Goal: Information Seeking & Learning: Learn about a topic

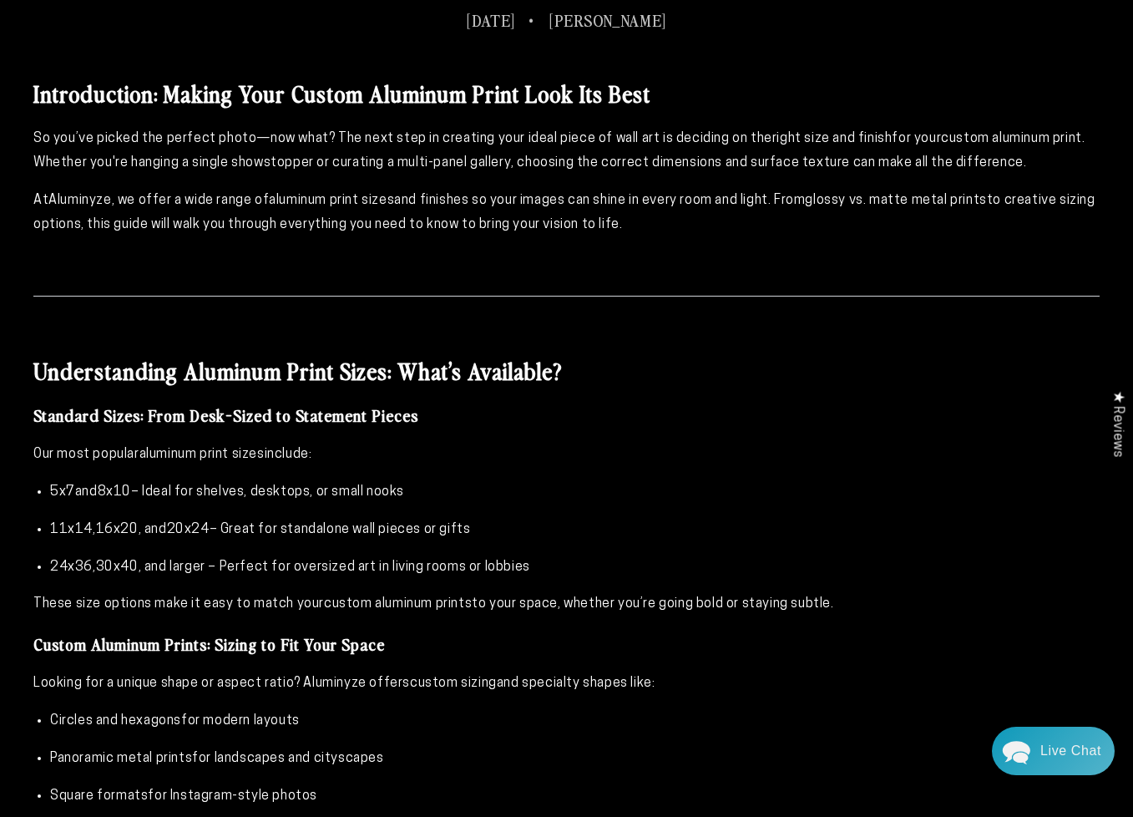
scroll to position [919, 0]
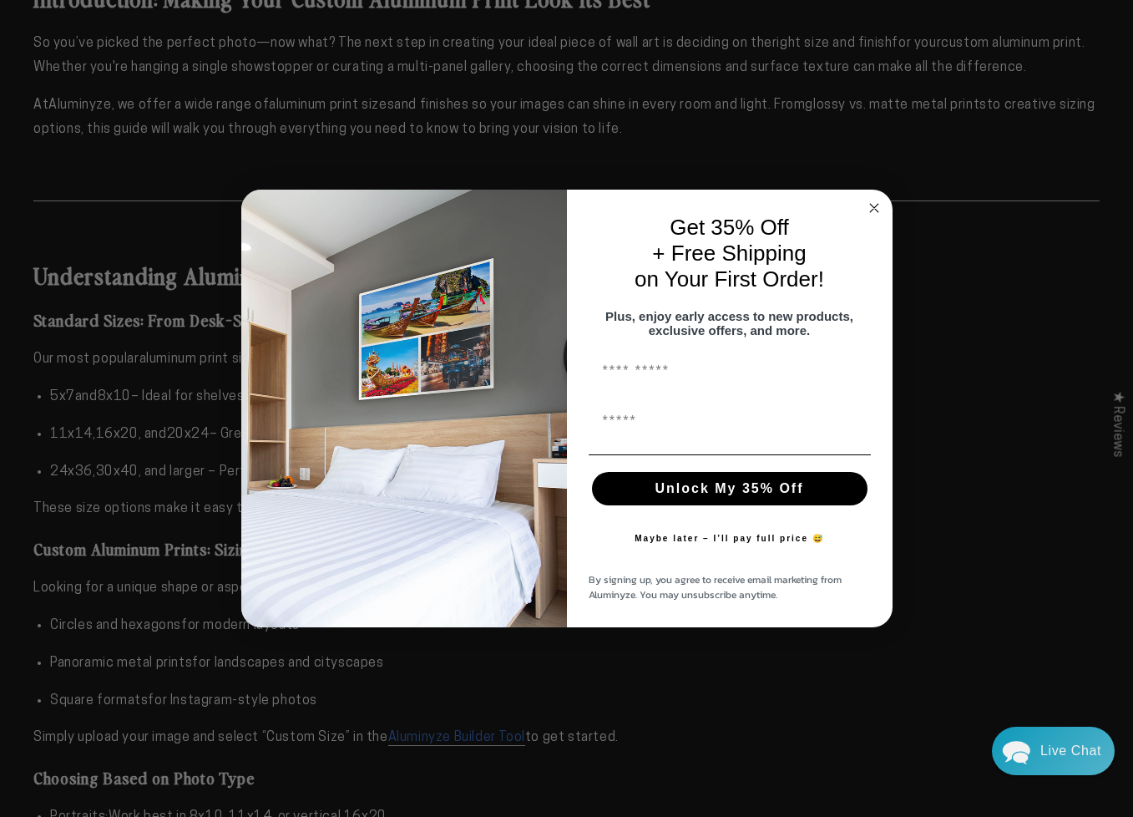
click at [879, 199] on circle "Close dialog" at bounding box center [873, 208] width 19 height 19
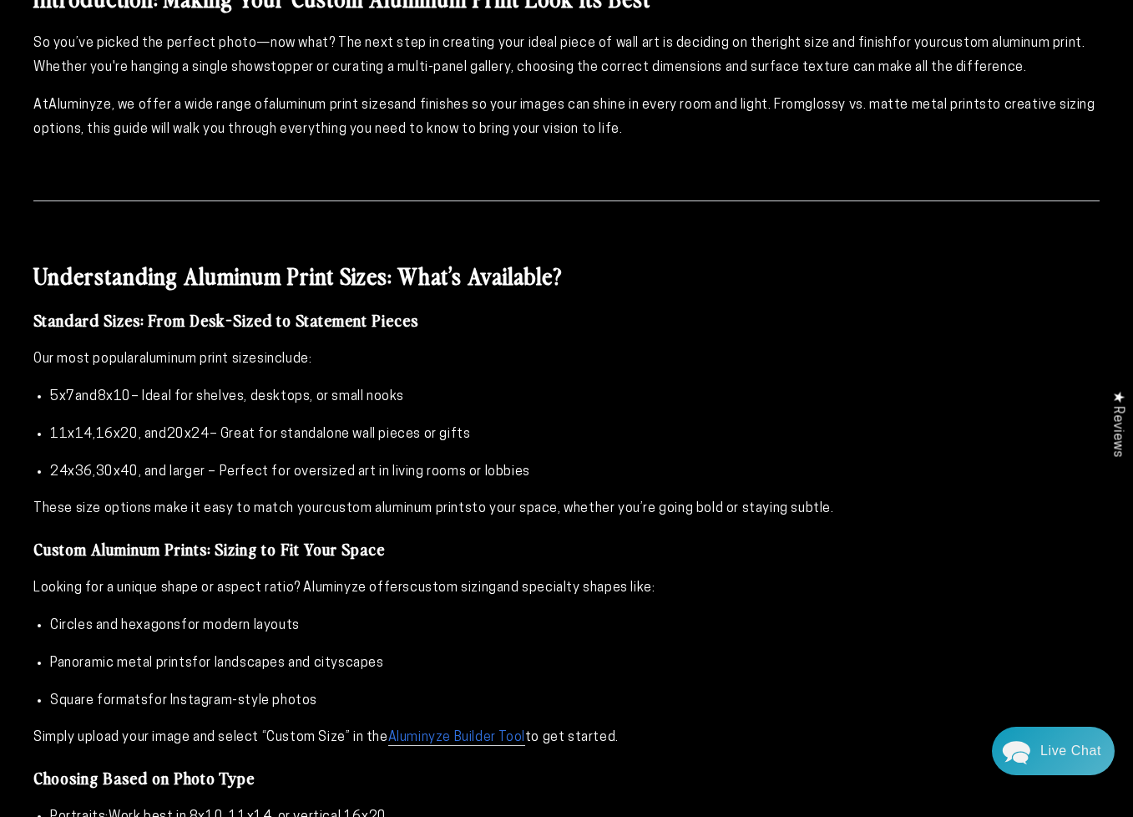
drag, startPoint x: 523, startPoint y: 433, endPoint x: 52, endPoint y: 393, distance: 472.7
click at [52, 393] on ul "5x7 and 8x10 – Ideal for shelves, desktops, or small nooks 11x14 , 16x20 , and …" at bounding box center [566, 434] width 1066 height 99
copy ul "5x7 and 8x10 – Ideal for shelves, desktops, or small nooks 11x14 , 16x20 , and …"
click at [433, 325] on h3 "Standard Sizes: From Desk-Sized to Statement Pieces" at bounding box center [566, 320] width 1066 height 22
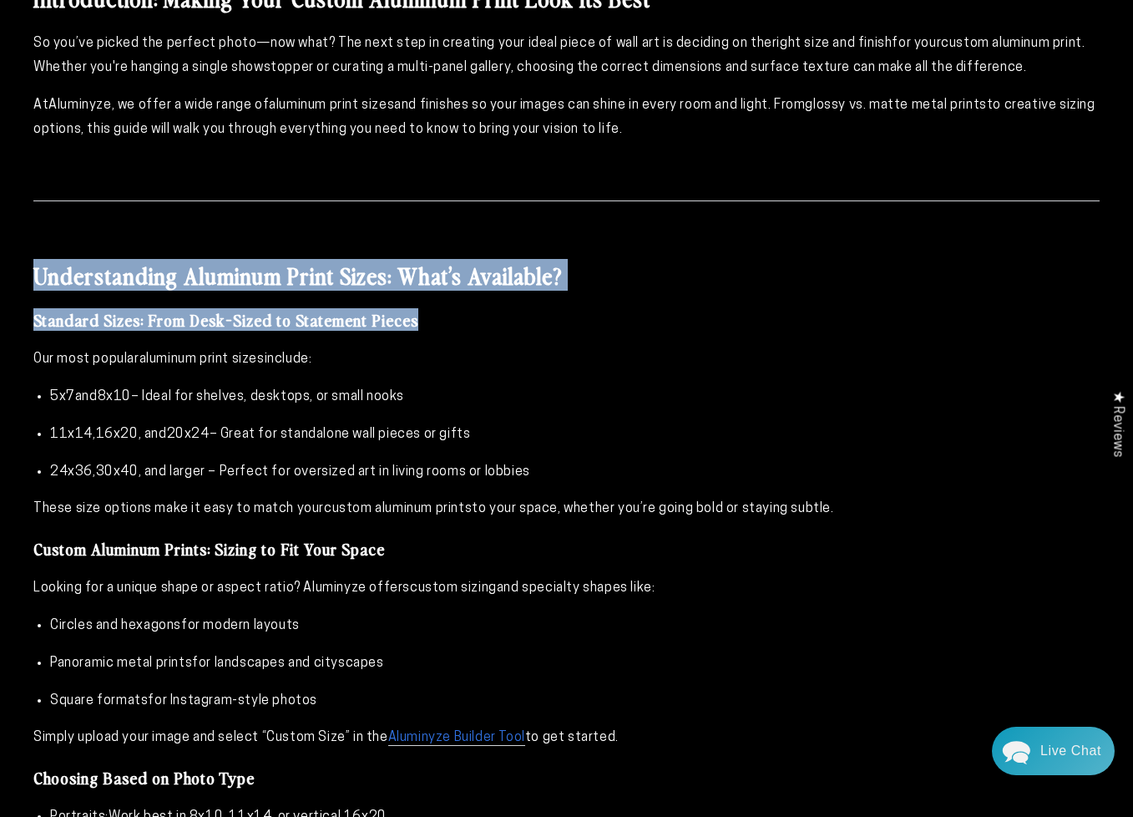
drag, startPoint x: 387, startPoint y: 321, endPoint x: 33, endPoint y: 250, distance: 361.1
copy div "Understanding Aluminum Print Sizes: What’s Available? Standard Sizes: From Desk…"
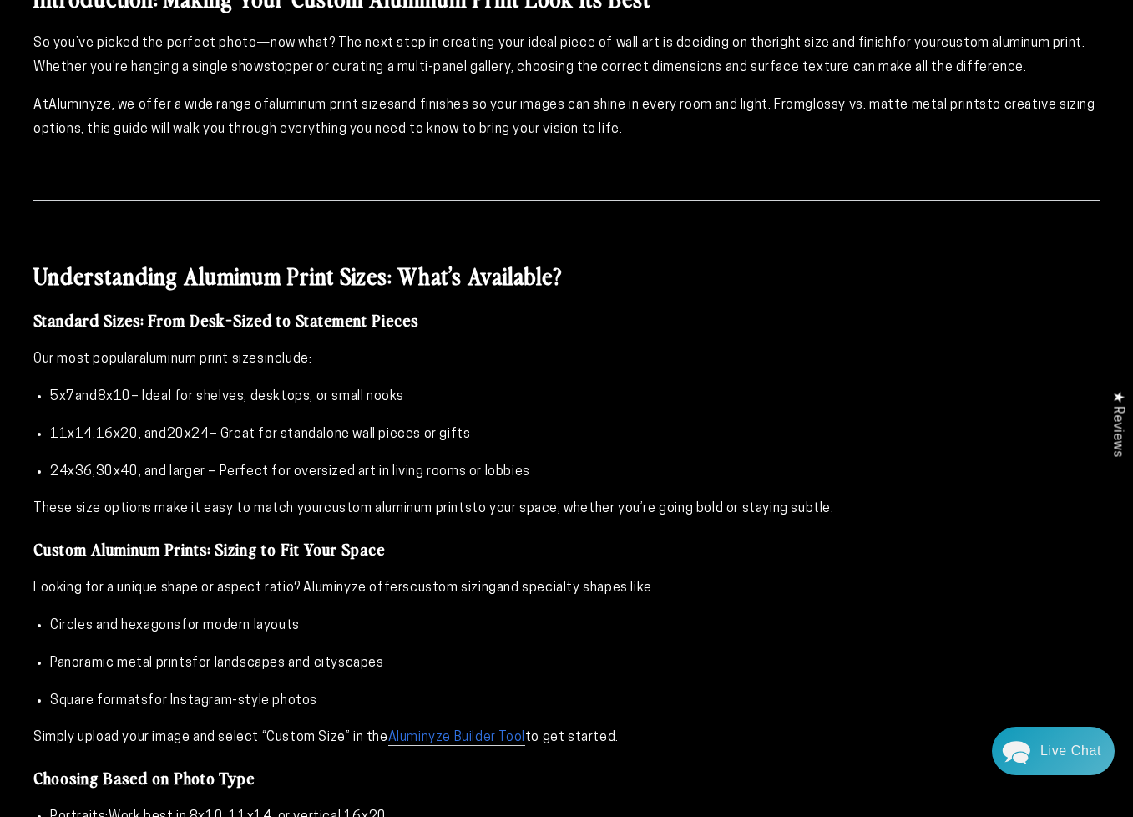
click at [676, 419] on ul "5x7 and 8x10 – Ideal for shelves, desktops, or small nooks 11x14 , 16x20 , and …" at bounding box center [566, 434] width 1066 height 99
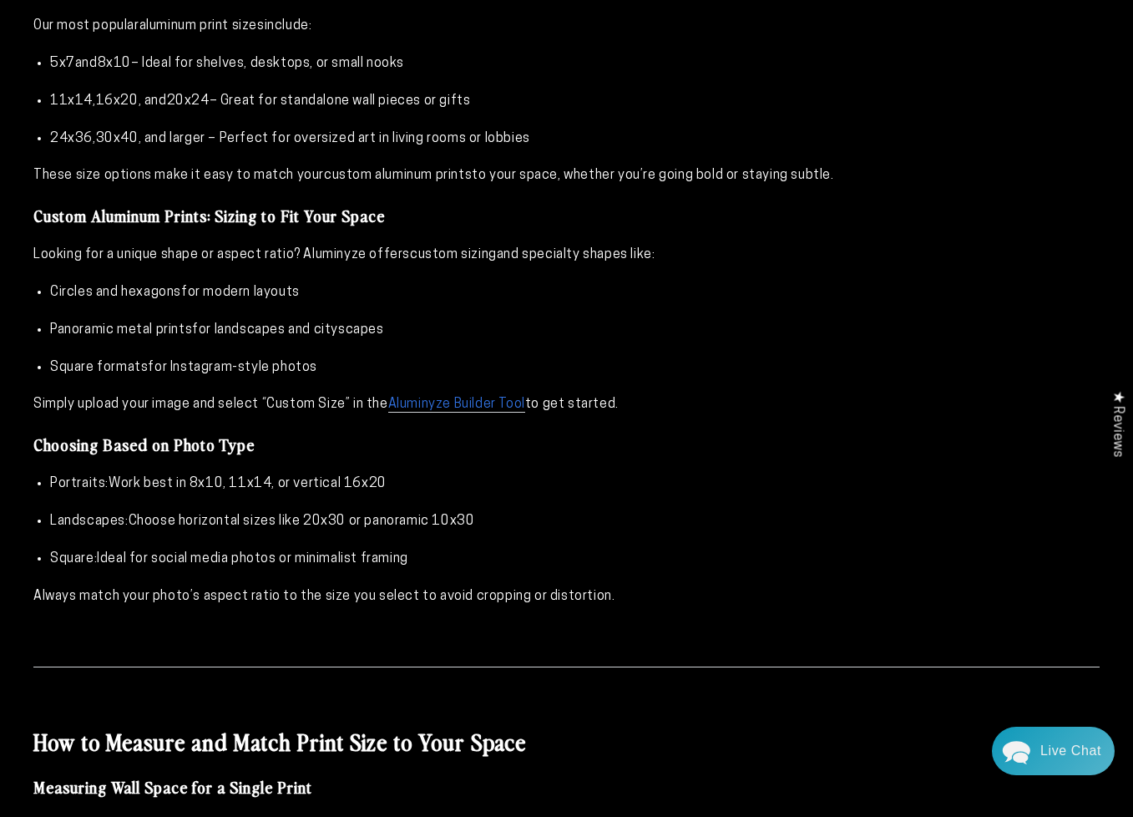
scroll to position [1253, 0]
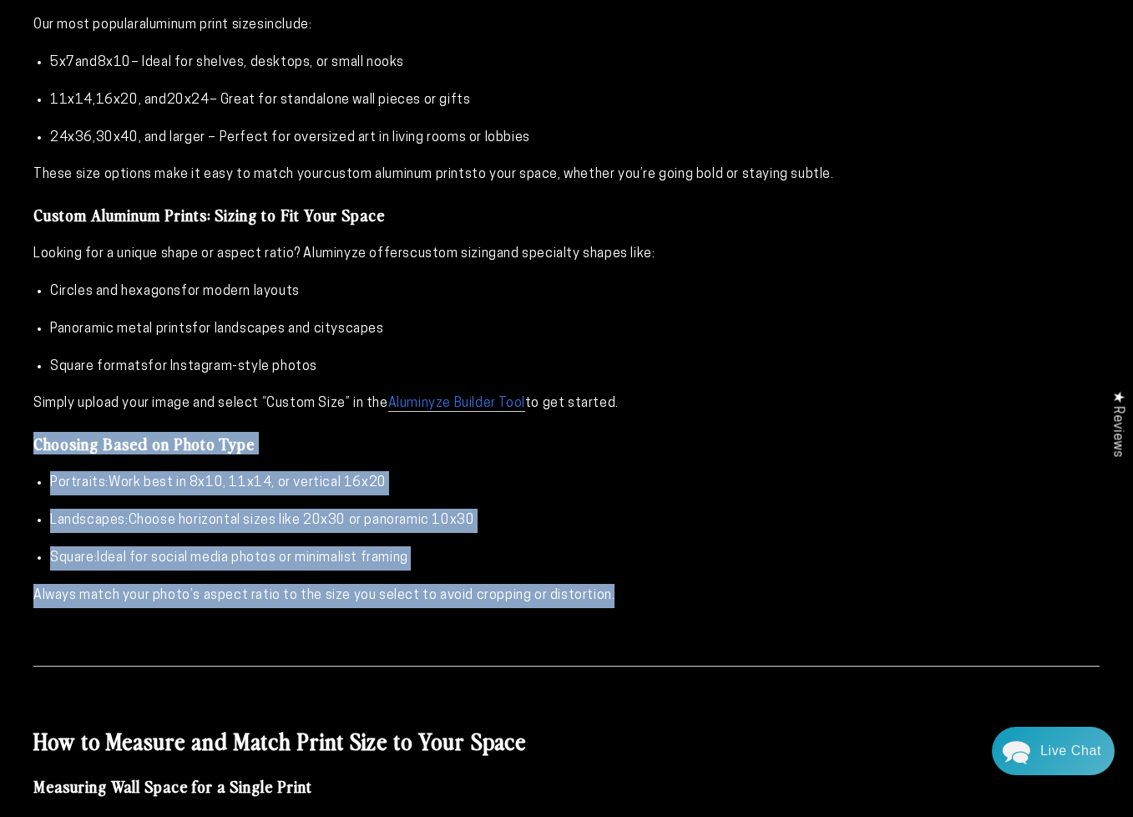
drag, startPoint x: 573, startPoint y: 603, endPoint x: 24, endPoint y: 436, distance: 573.5
copy div "Choosing Based on Photo Type Portraits: Work best in 8x10, 11x14, or vertical 1…"
click at [711, 597] on p "Always match your photo’s aspect ratio to the size you select to avoid cropping…" at bounding box center [566, 596] width 1066 height 24
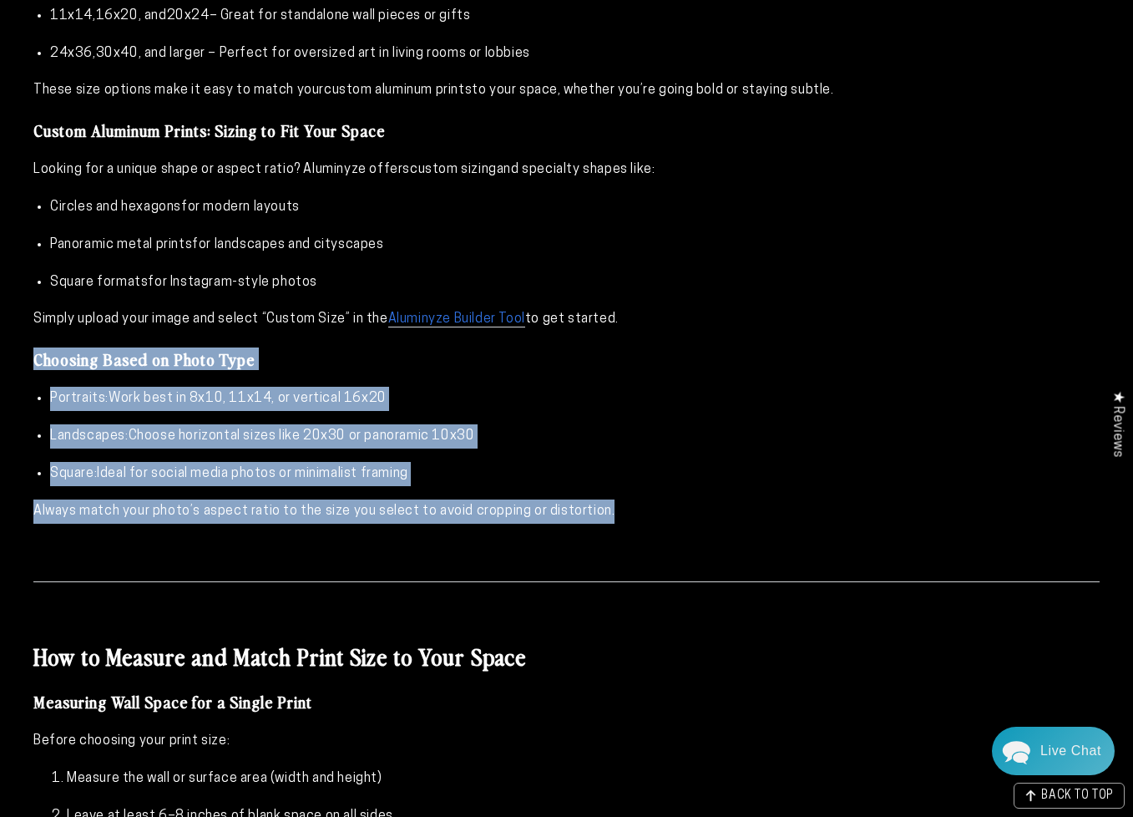
scroll to position [1336, 0]
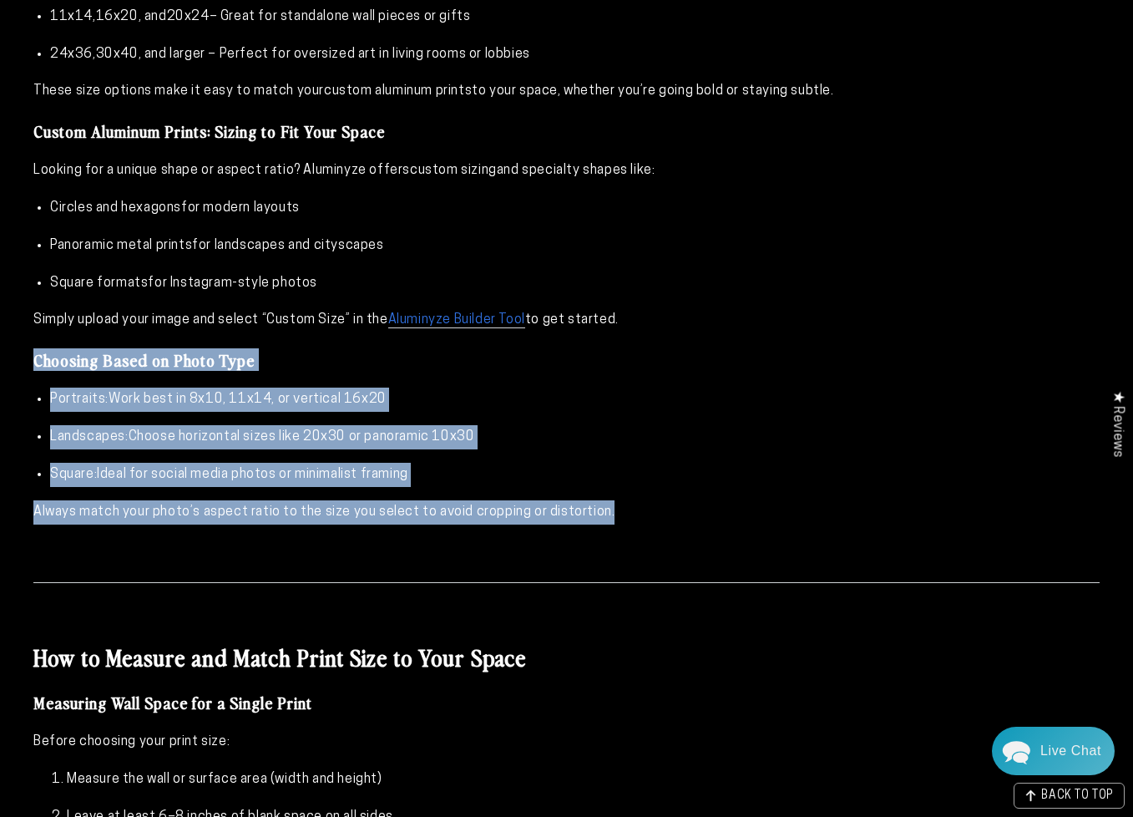
click at [935, 433] on p "Landscapes: Choose horizontal sizes like 20x30 or panoramic 10x30" at bounding box center [575, 437] width 1050 height 24
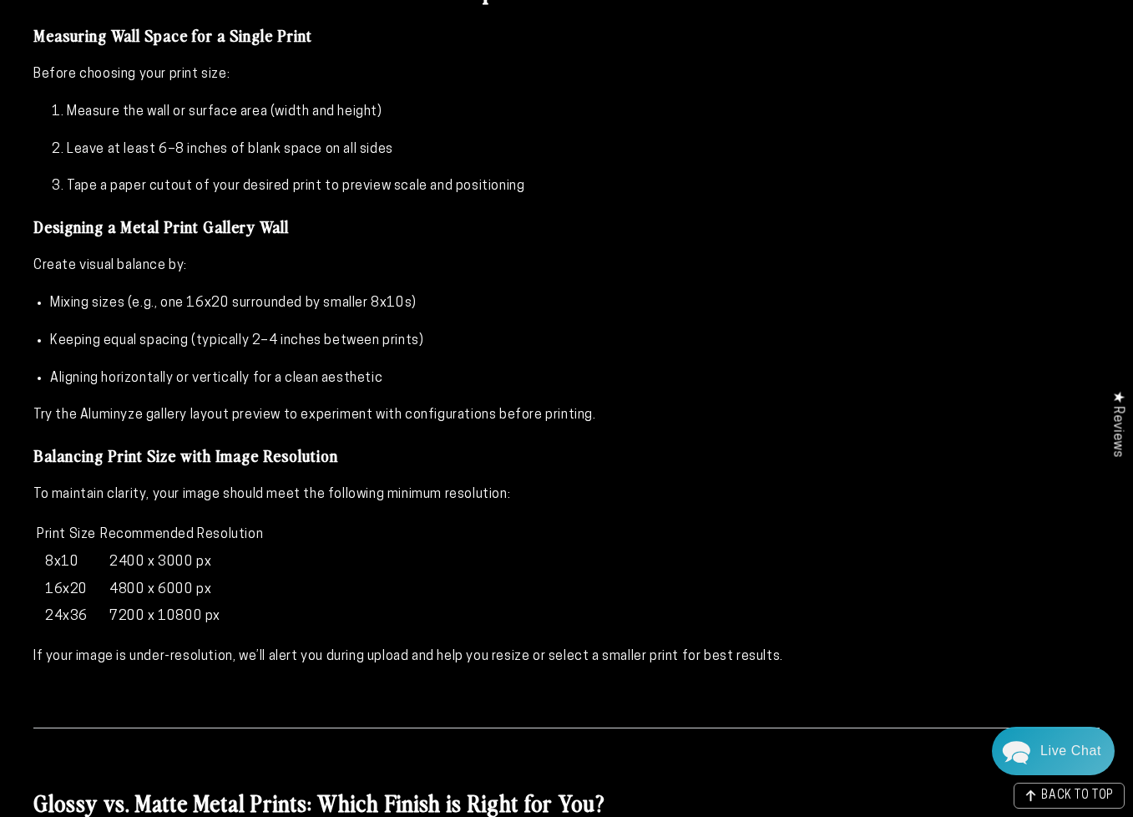
scroll to position [2004, 0]
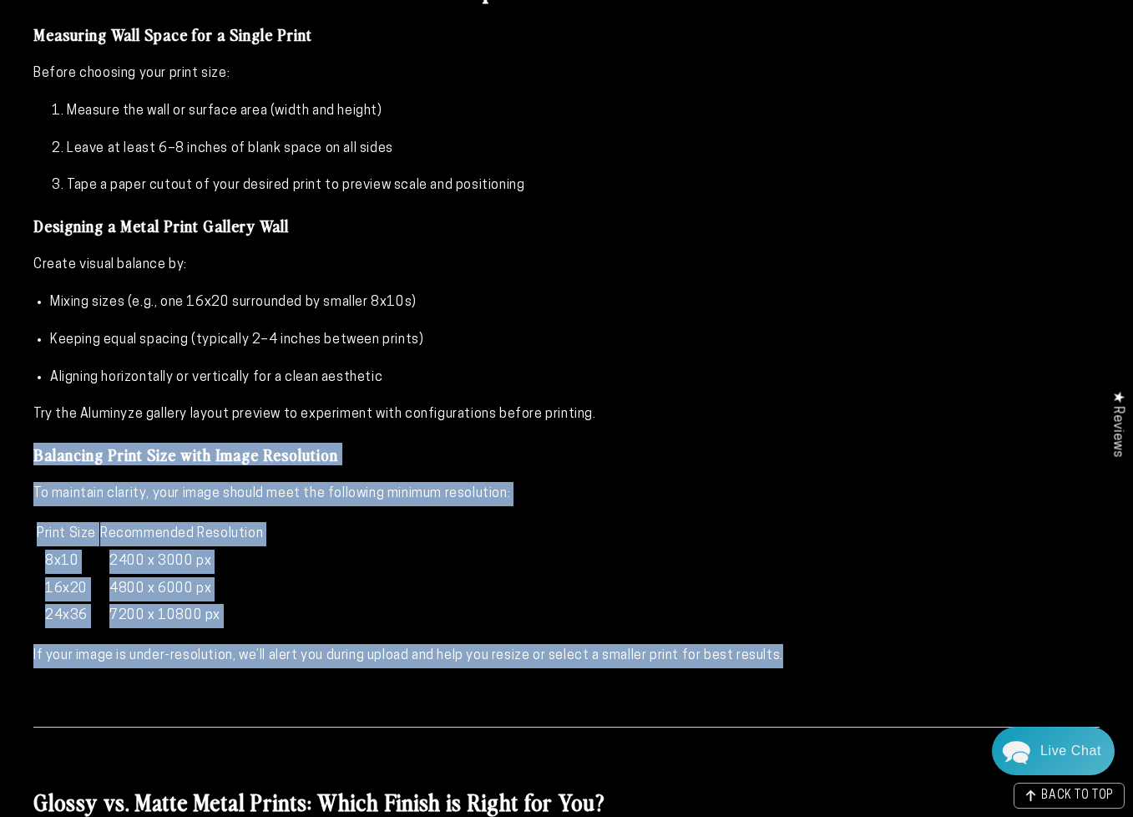
drag, startPoint x: 28, startPoint y: 445, endPoint x: 760, endPoint y: 680, distance: 768.2
copy div "Balancing Print Size with Image Resolution To maintain clarity, your image shou…"
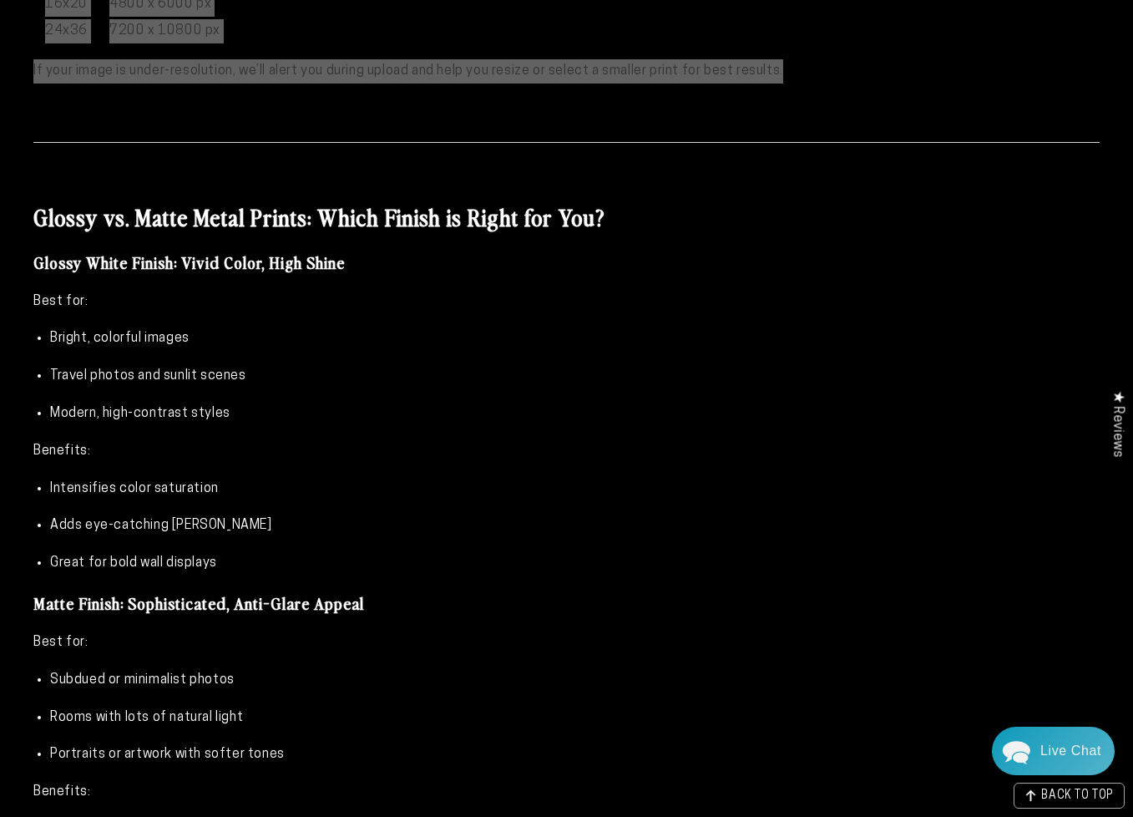
scroll to position [2672, 0]
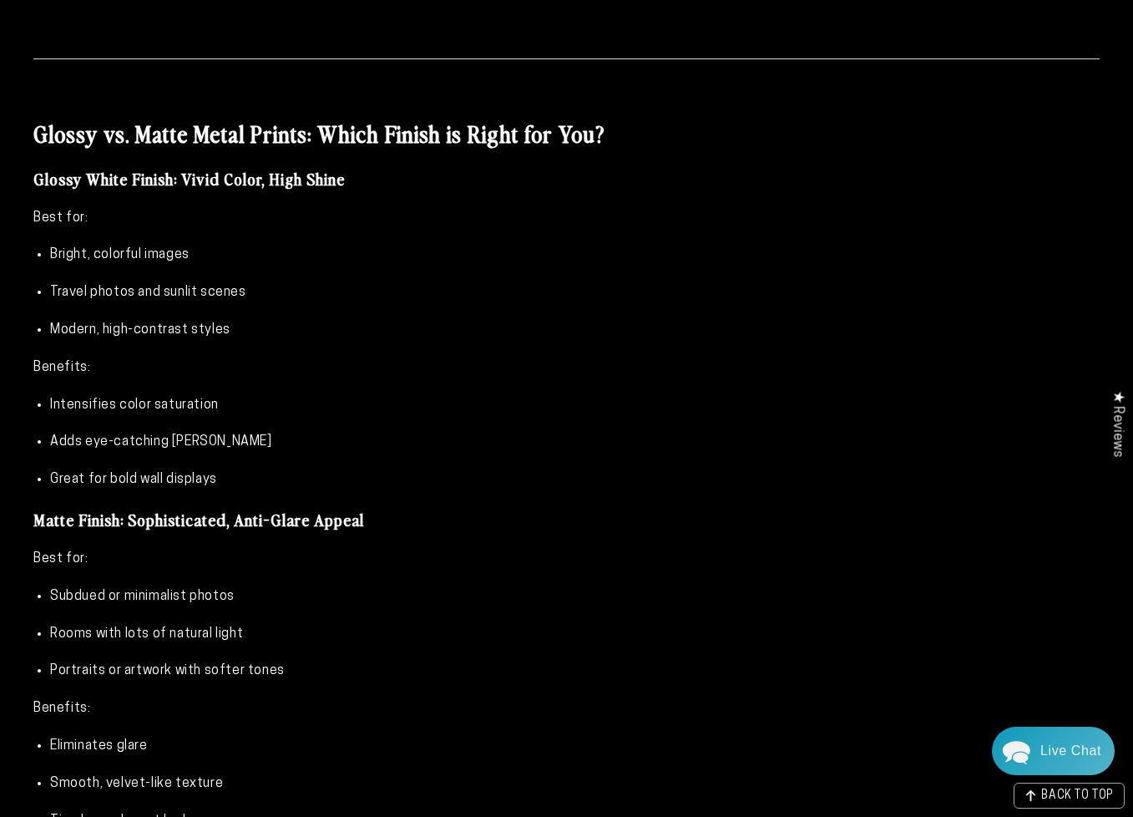
click at [456, 444] on p "Adds eye-catching [PERSON_NAME]" at bounding box center [575, 442] width 1050 height 24
click at [461, 373] on p "Benefits:" at bounding box center [566, 368] width 1066 height 24
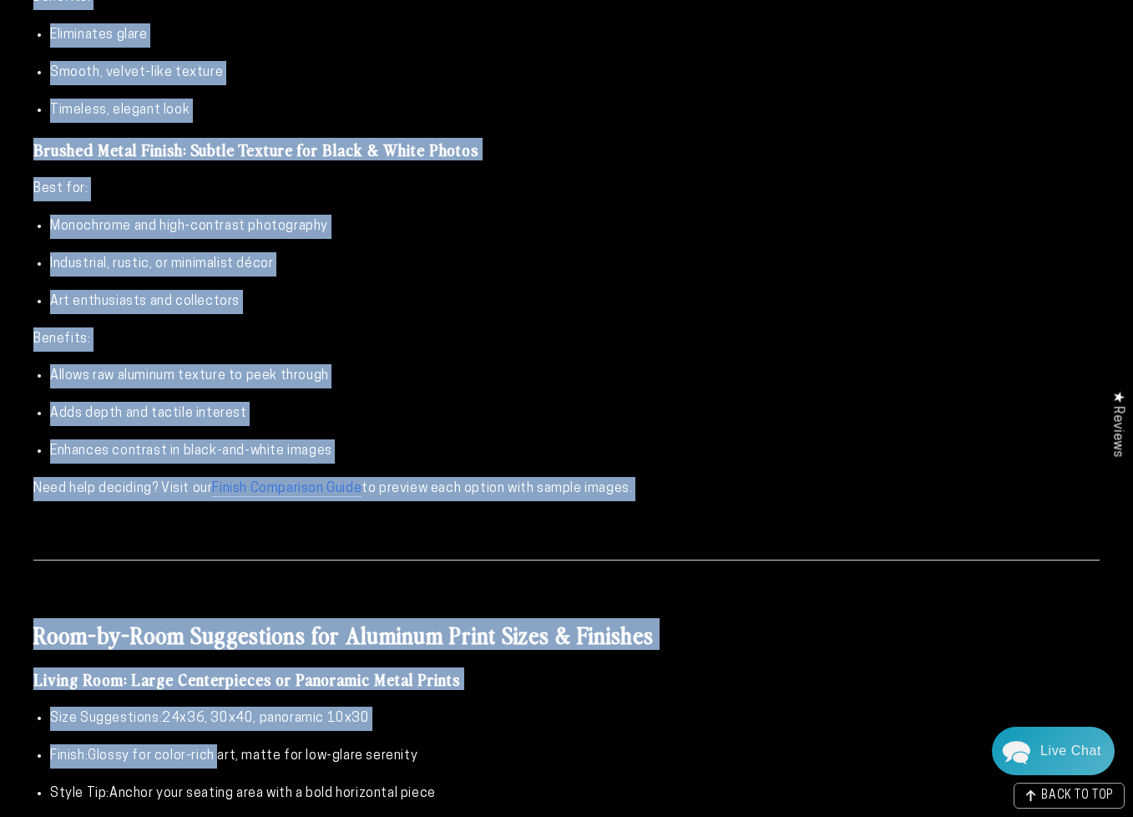
scroll to position [3397, 0]
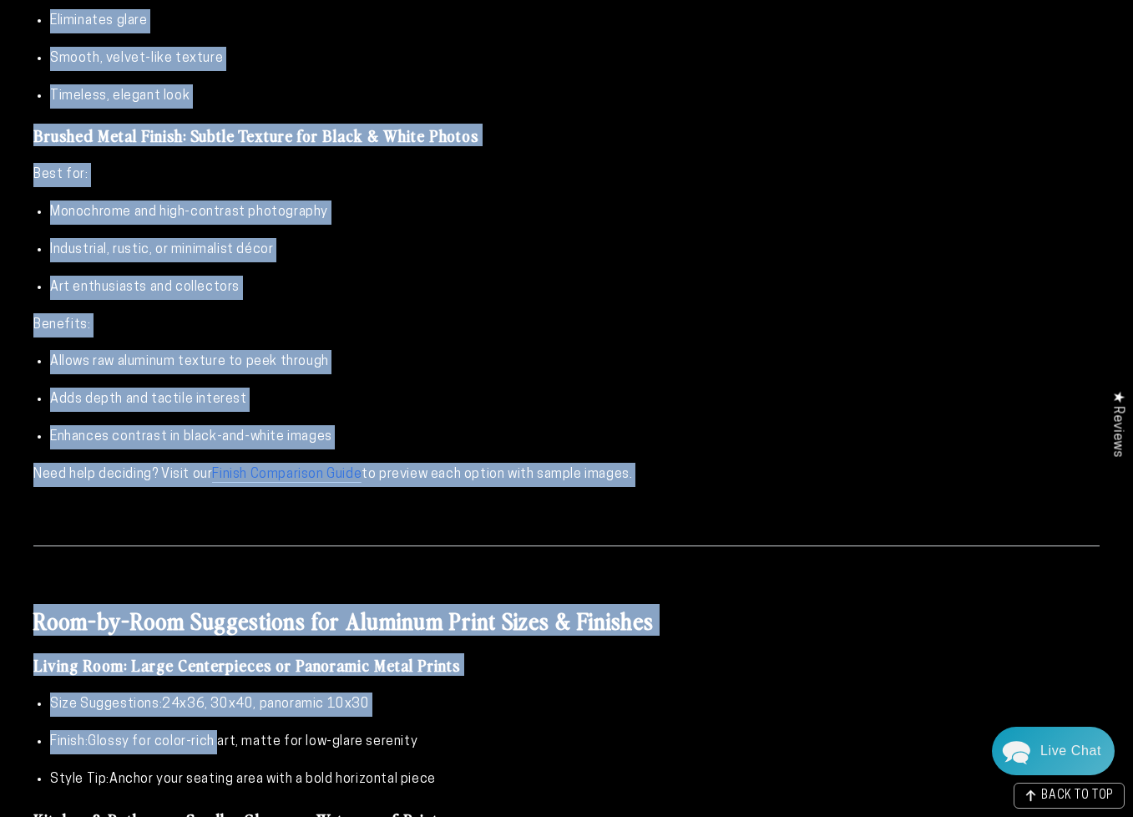
drag, startPoint x: 49, startPoint y: 135, endPoint x: 777, endPoint y: 463, distance: 797.6
click at [777, 463] on div "Introduction: Making Your Custom Aluminum Print Look Its Best So you’ve picked …" at bounding box center [566, 208] width 1133 height 5408
copy div "Glossy vs. Matte Metal Prints: Which Finish is Right for You? Glossy White Fini…"
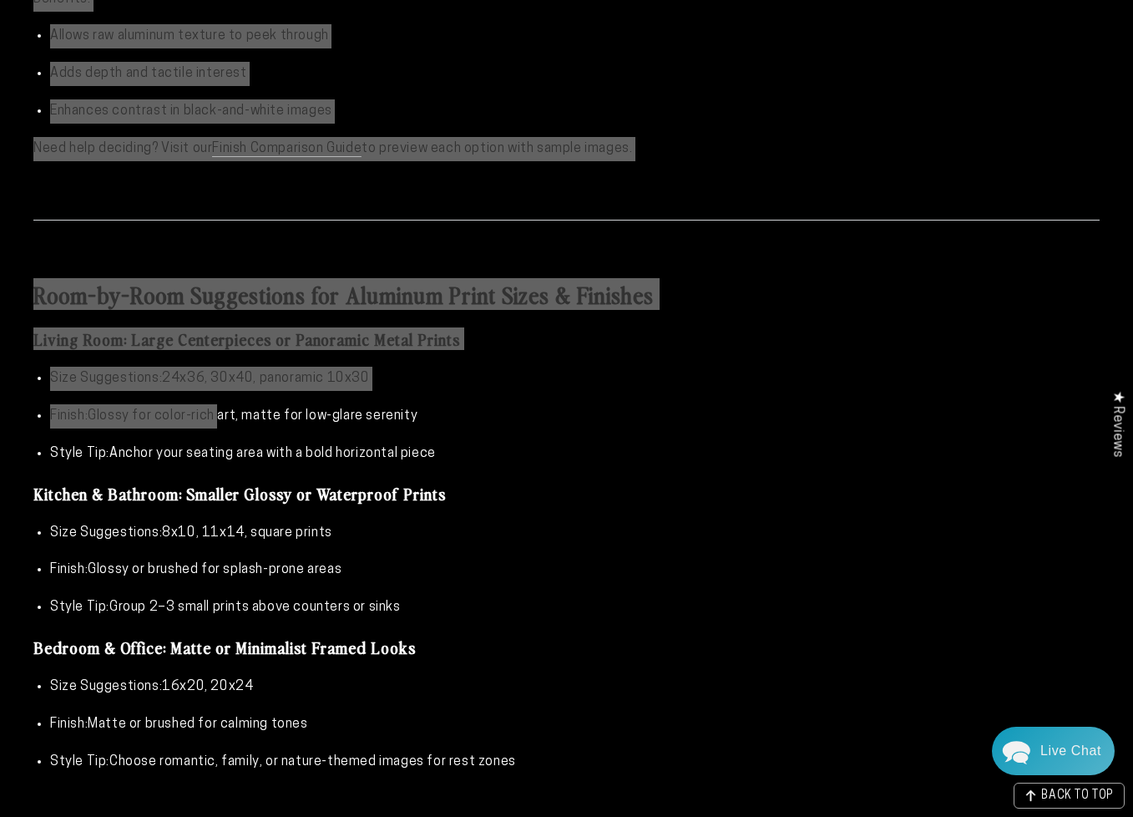
scroll to position [3731, 0]
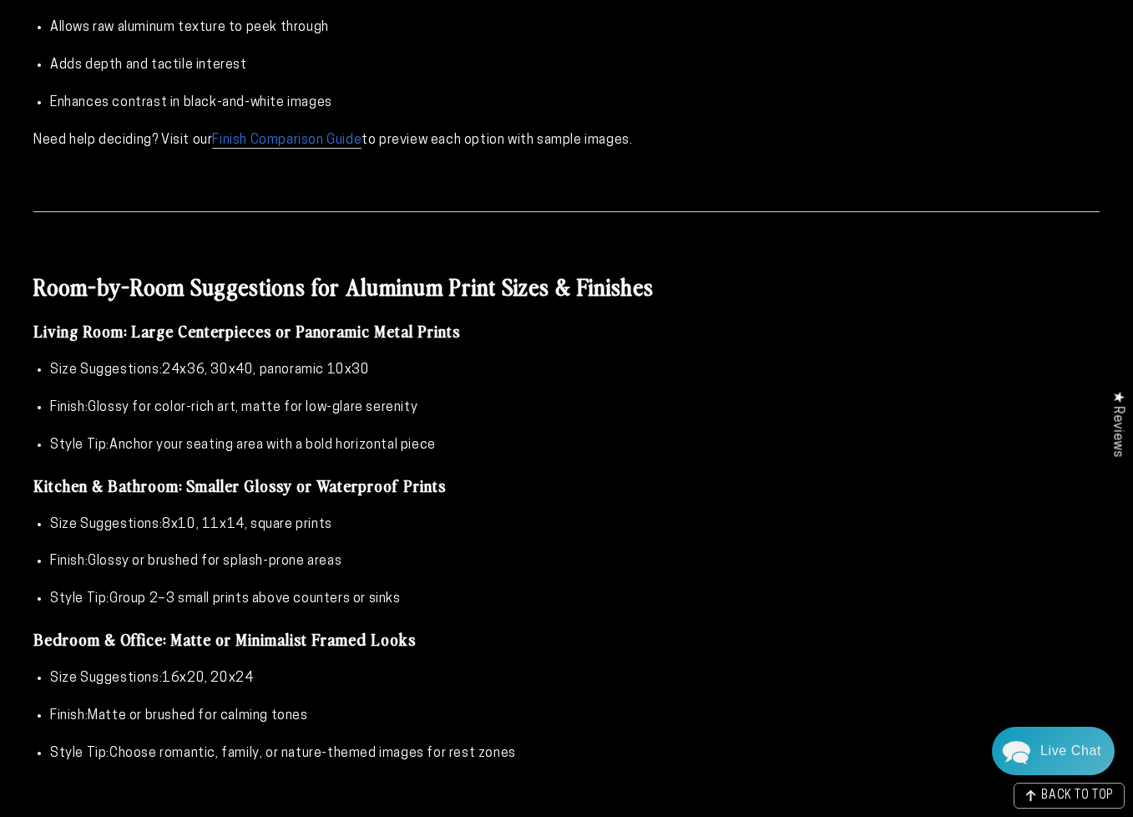
click at [503, 577] on ul "Size Suggestions: 8x10, 11x14, square prints Finish: Glossy or brushed for spla…" at bounding box center [566, 562] width 1066 height 99
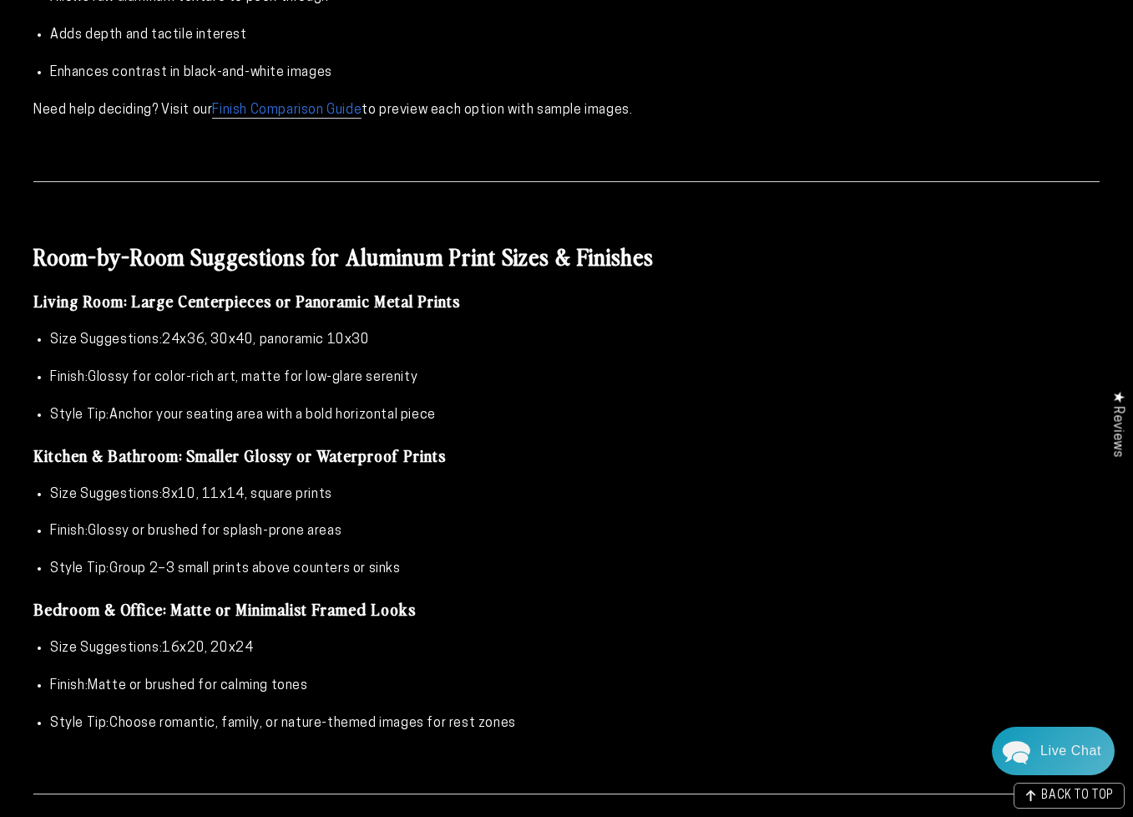
scroll to position [3740, 0]
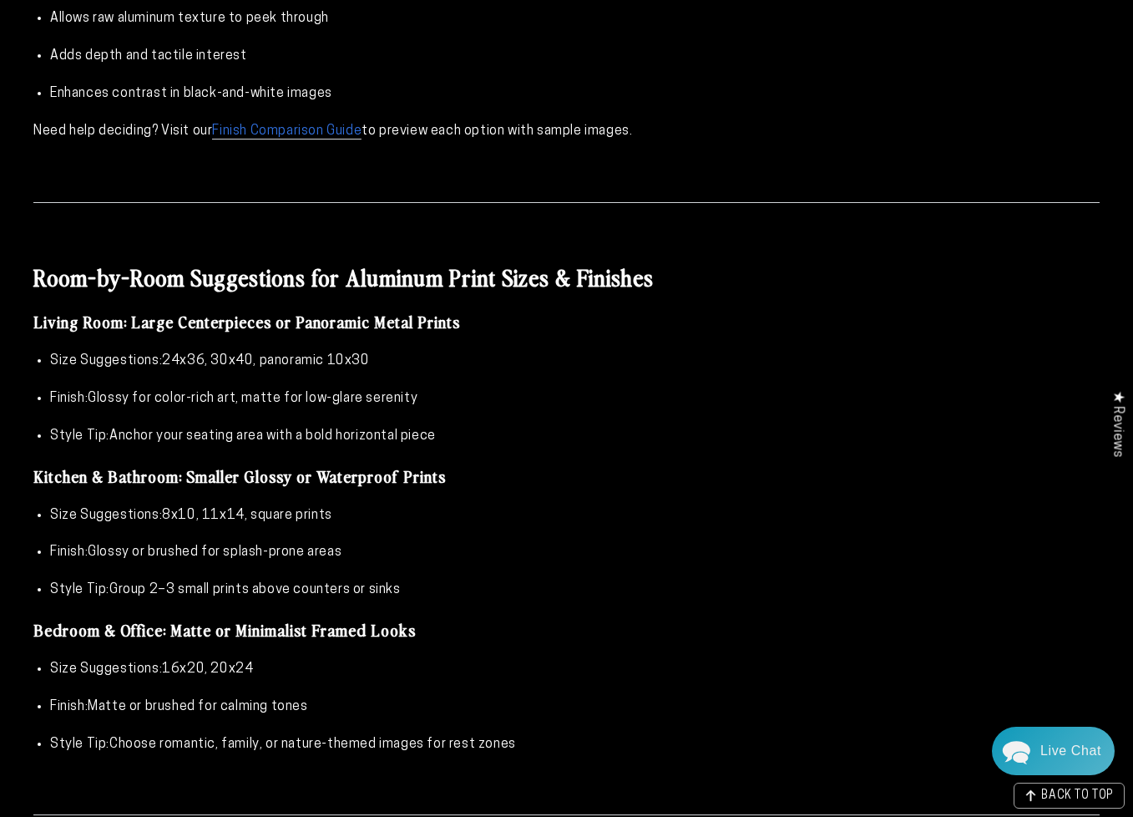
drag, startPoint x: 588, startPoint y: 499, endPoint x: 23, endPoint y: 274, distance: 608.3
copy div "Room-by-Room Suggestions for Aluminum Print Sizes & Finishes Living Room: Large…"
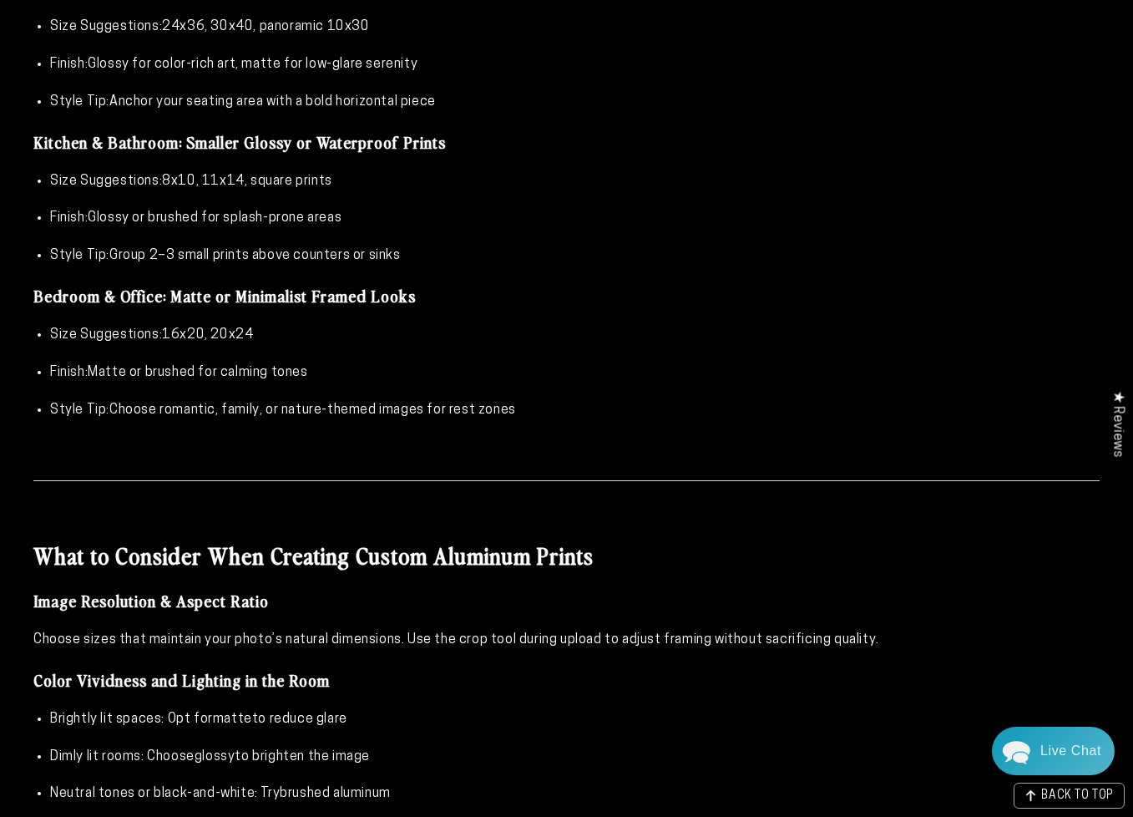
scroll to position [4408, 0]
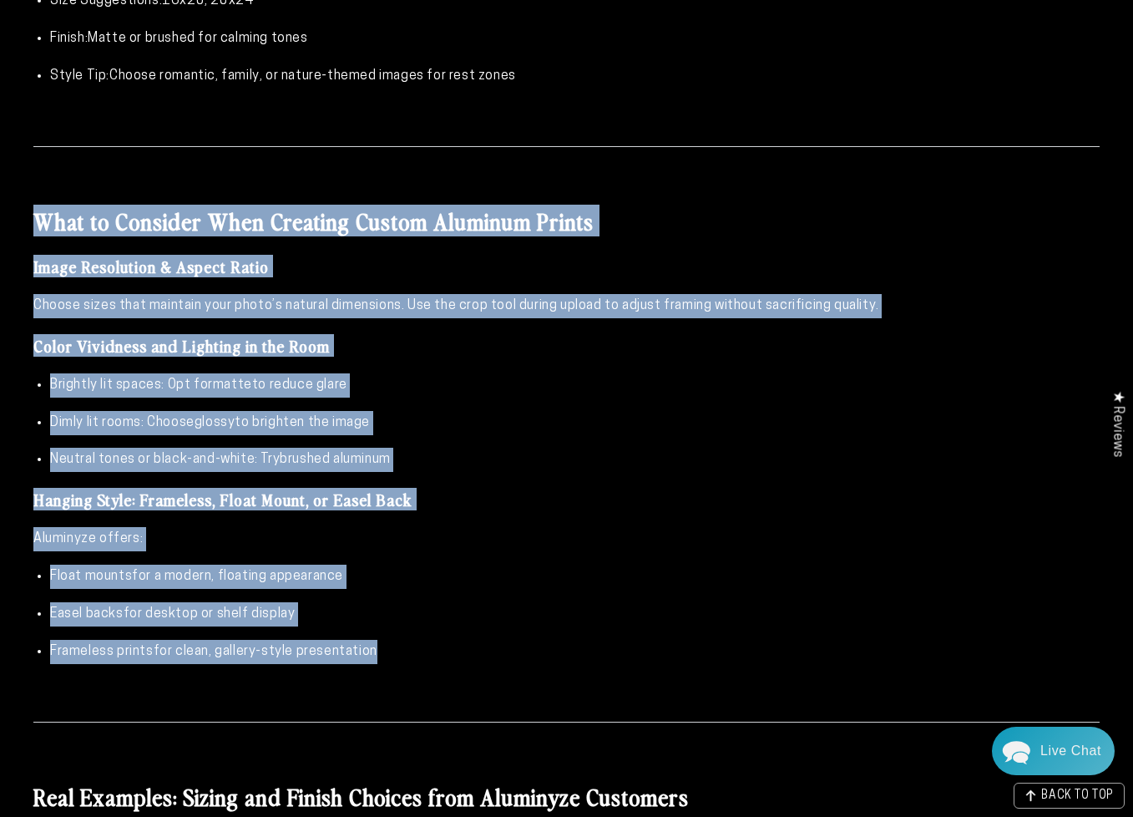
drag, startPoint x: 413, startPoint y: 653, endPoint x: 17, endPoint y: 227, distance: 581.4
copy div "What to Consider When Creating Custom Aluminum Prints Image Resolution & Aspect…"
click at [647, 448] on p "Neutral tones or black-and-white: Try brushed aluminum" at bounding box center [575, 460] width 1050 height 24
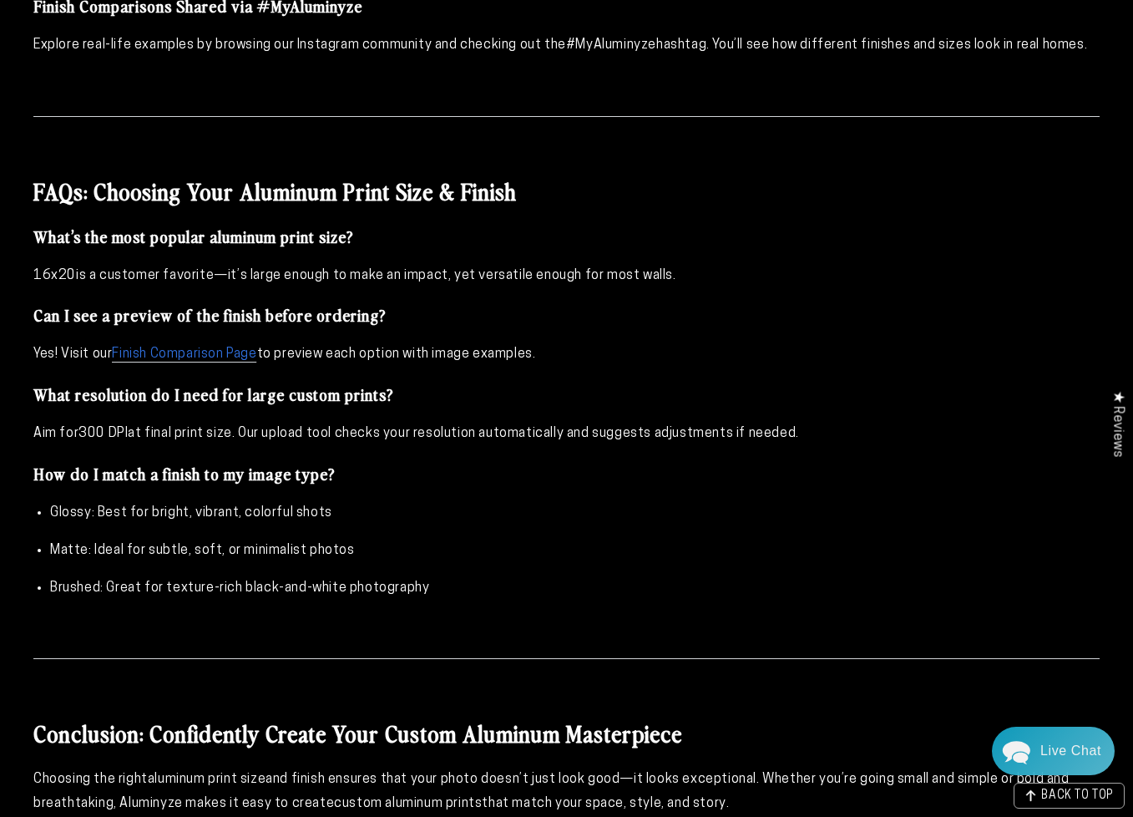
scroll to position [5494, 0]
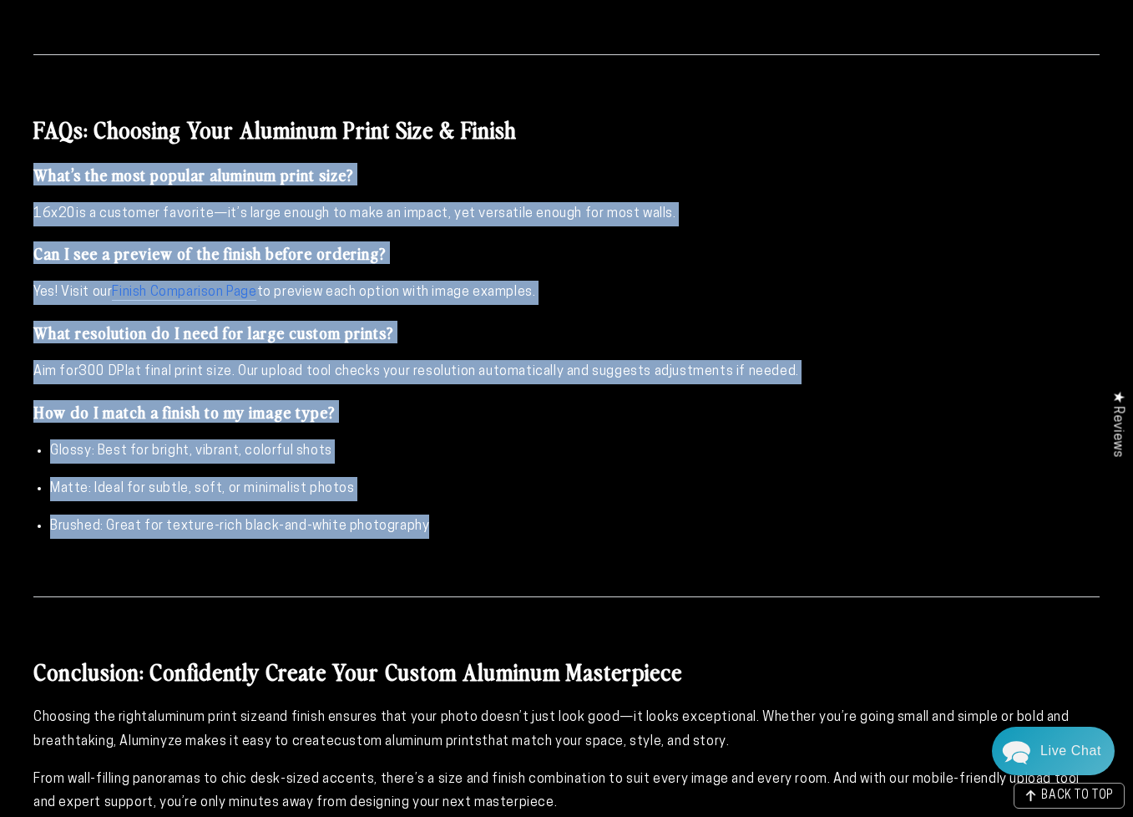
drag, startPoint x: 451, startPoint y: 536, endPoint x: 24, endPoint y: 157, distance: 570.8
copy div "What’s the most popular aluminum print size? 16x20 is a customer favorite—it’s …"
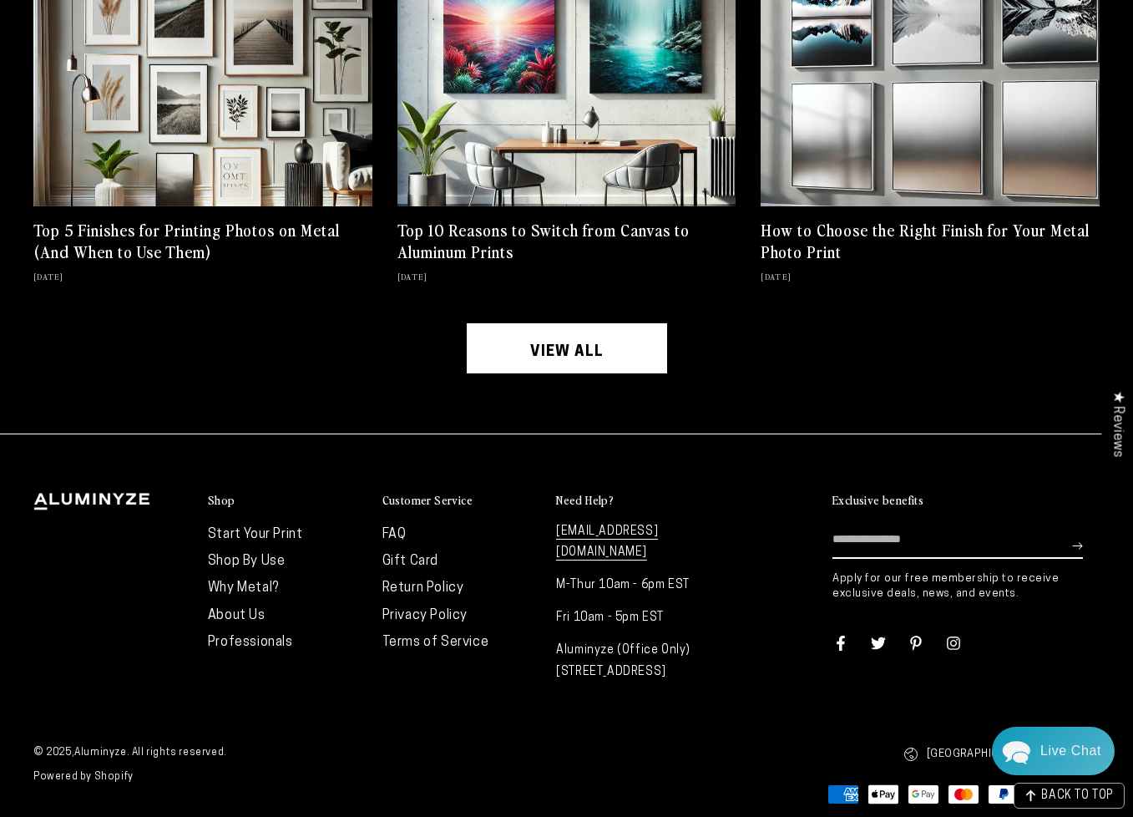
scroll to position [7193, 0]
